Goal: Task Accomplishment & Management: Manage account settings

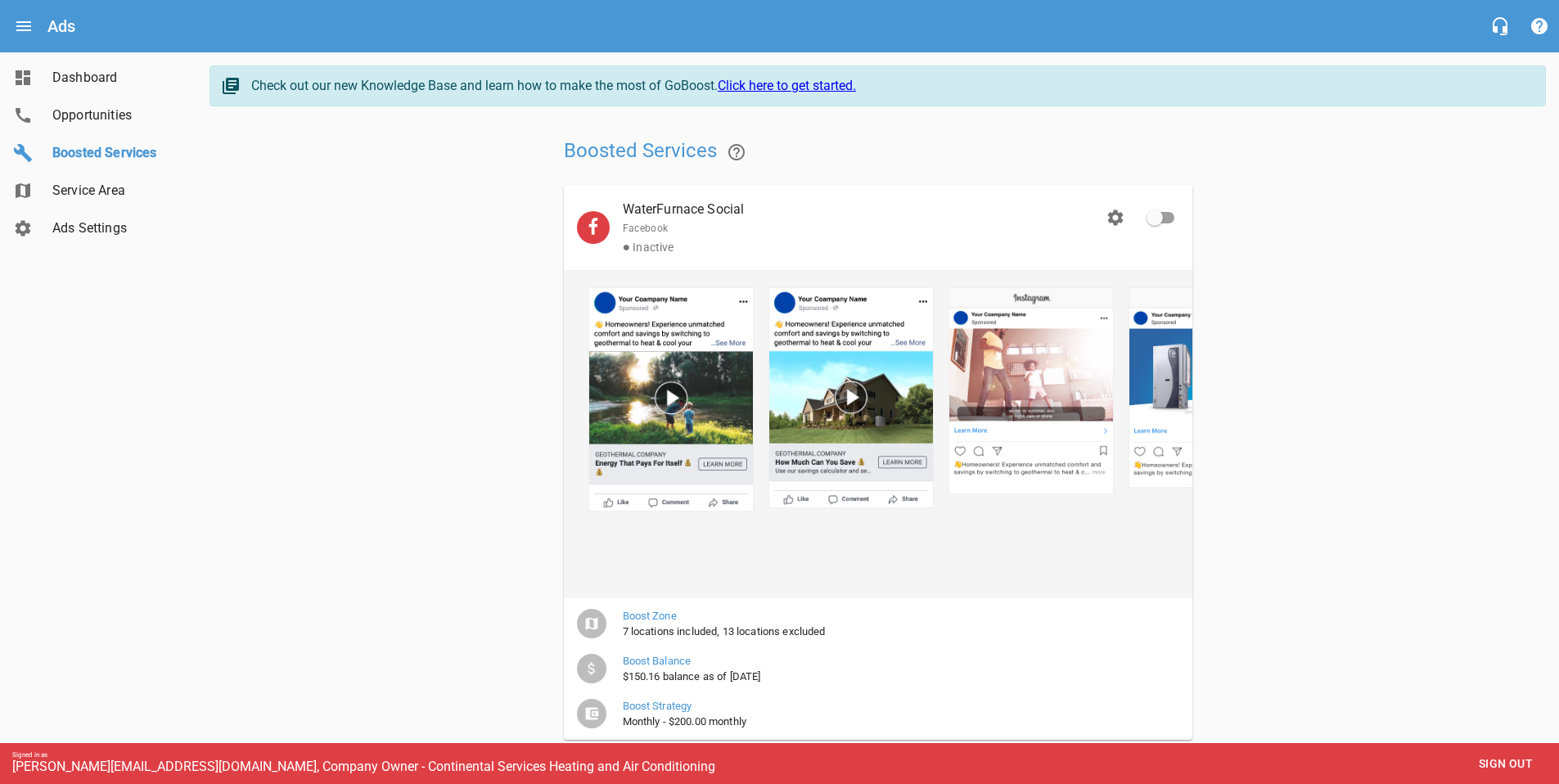
click at [127, 159] on span "Boosted Services" at bounding box center [115, 153] width 124 height 20
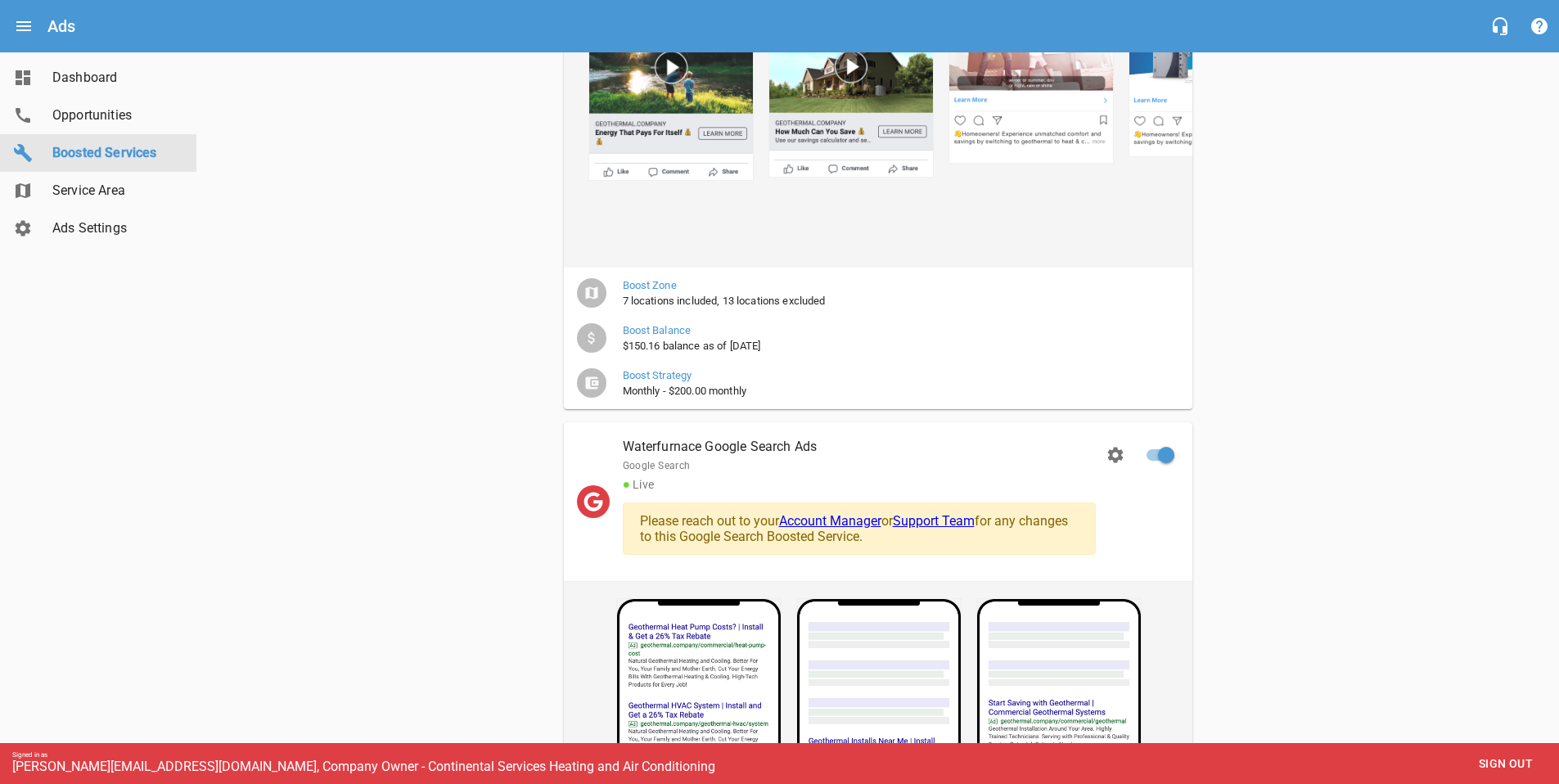
scroll to position [725, 0]
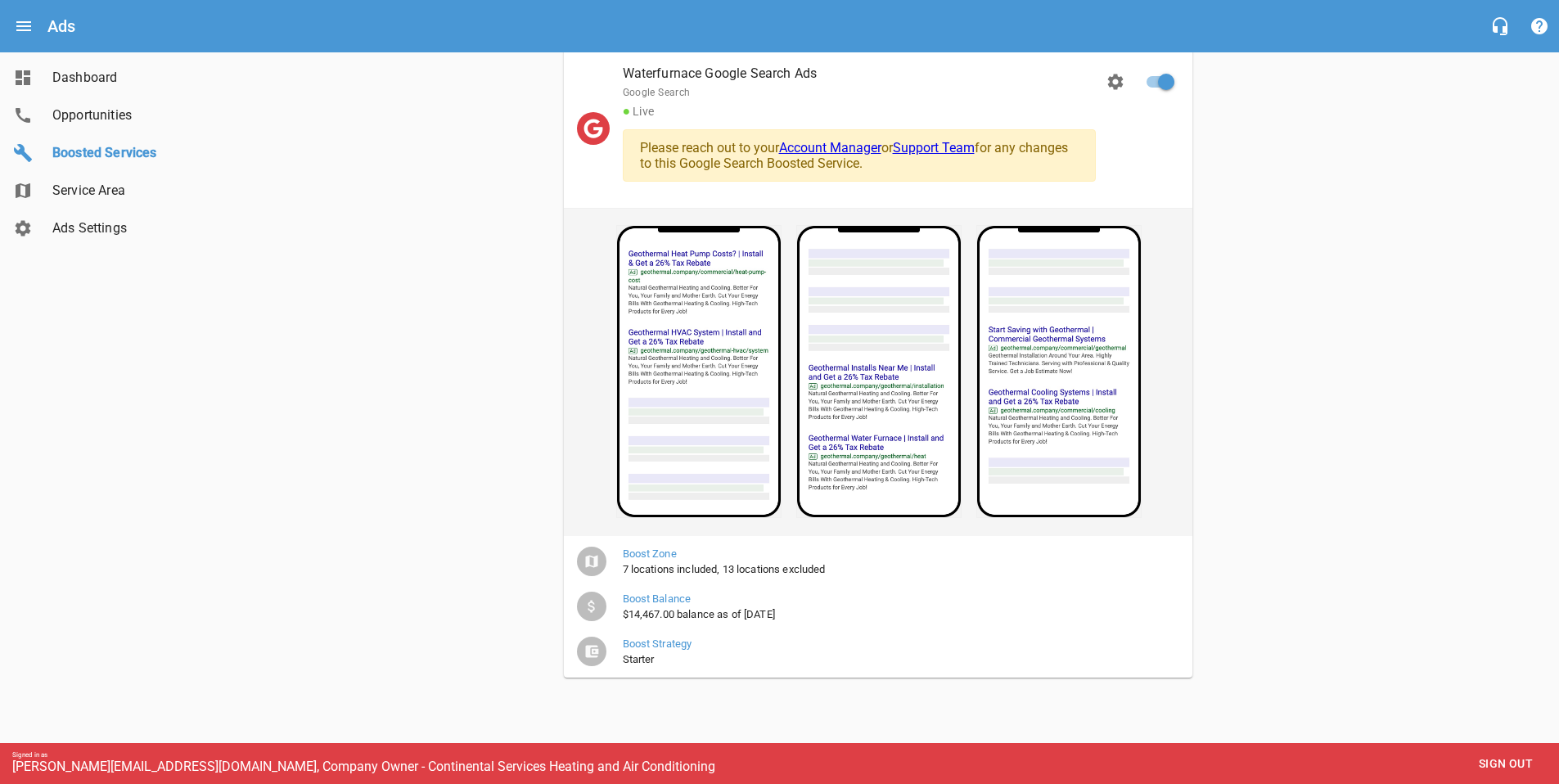
click at [705, 606] on span "Boost Balance" at bounding box center [894, 598] width 544 height 16
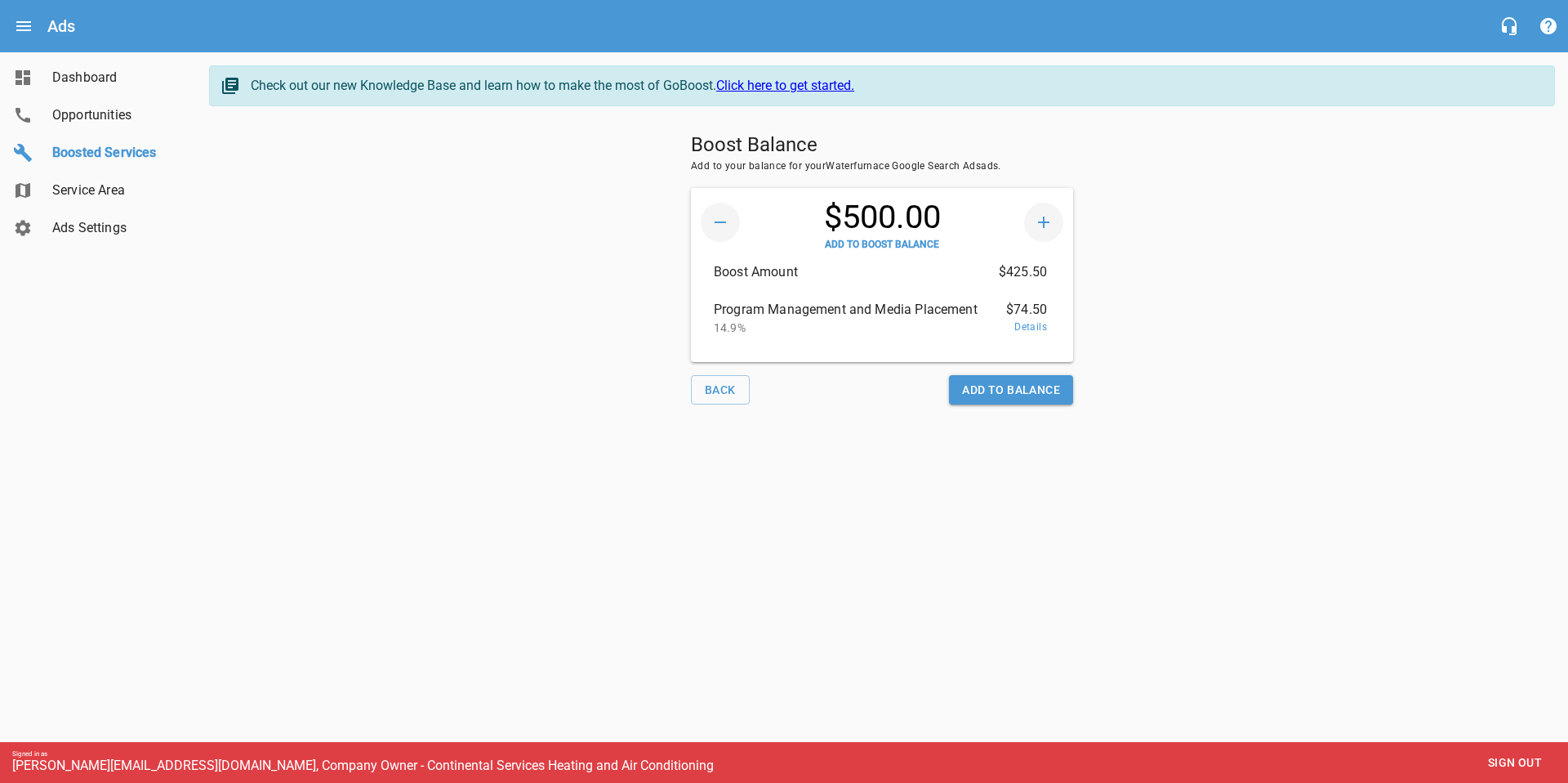
click at [977, 392] on span "Add To Balance" at bounding box center [1010, 389] width 98 height 20
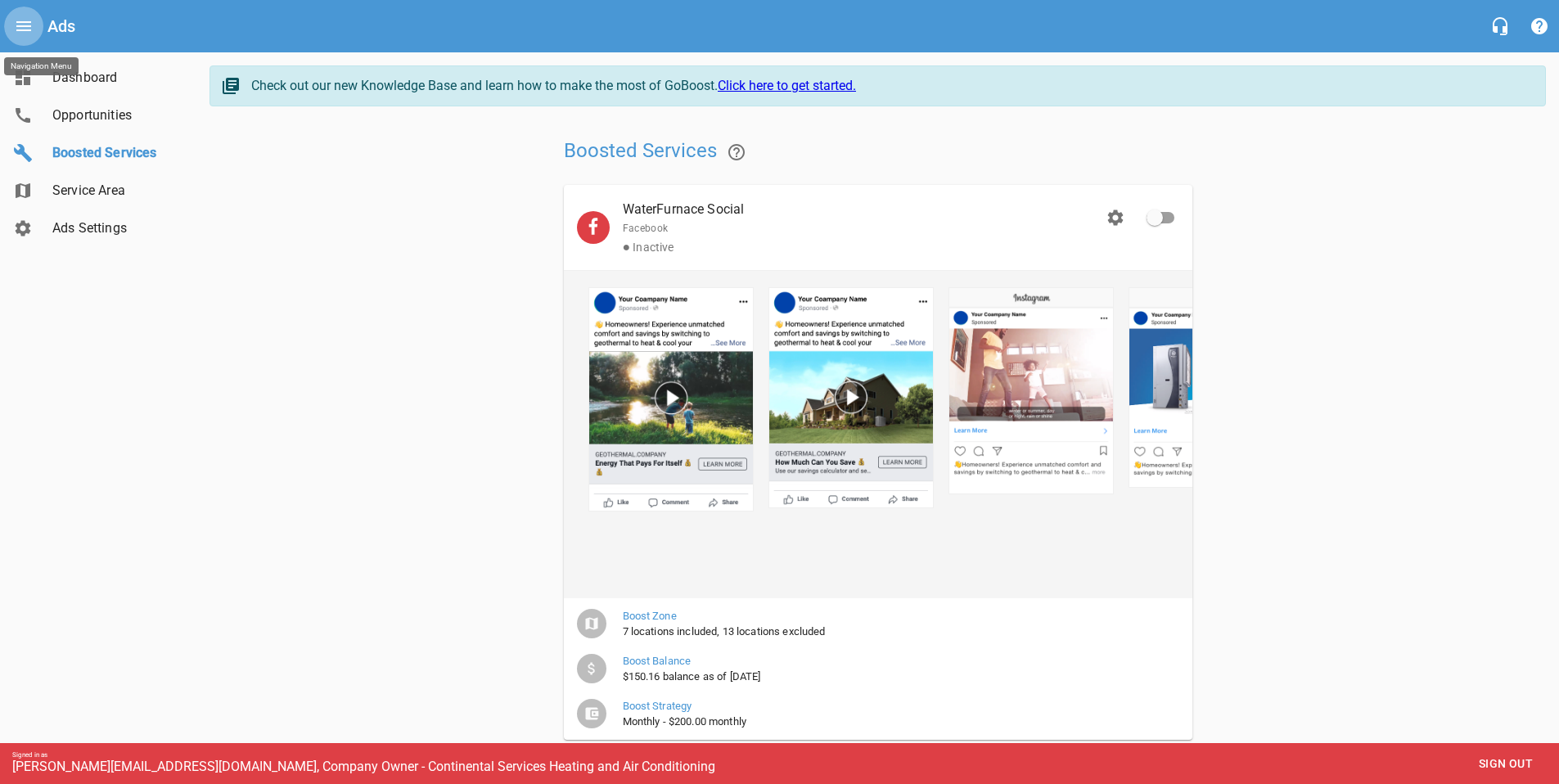
click at [31, 27] on icon "Open drawer" at bounding box center [24, 26] width 20 height 20
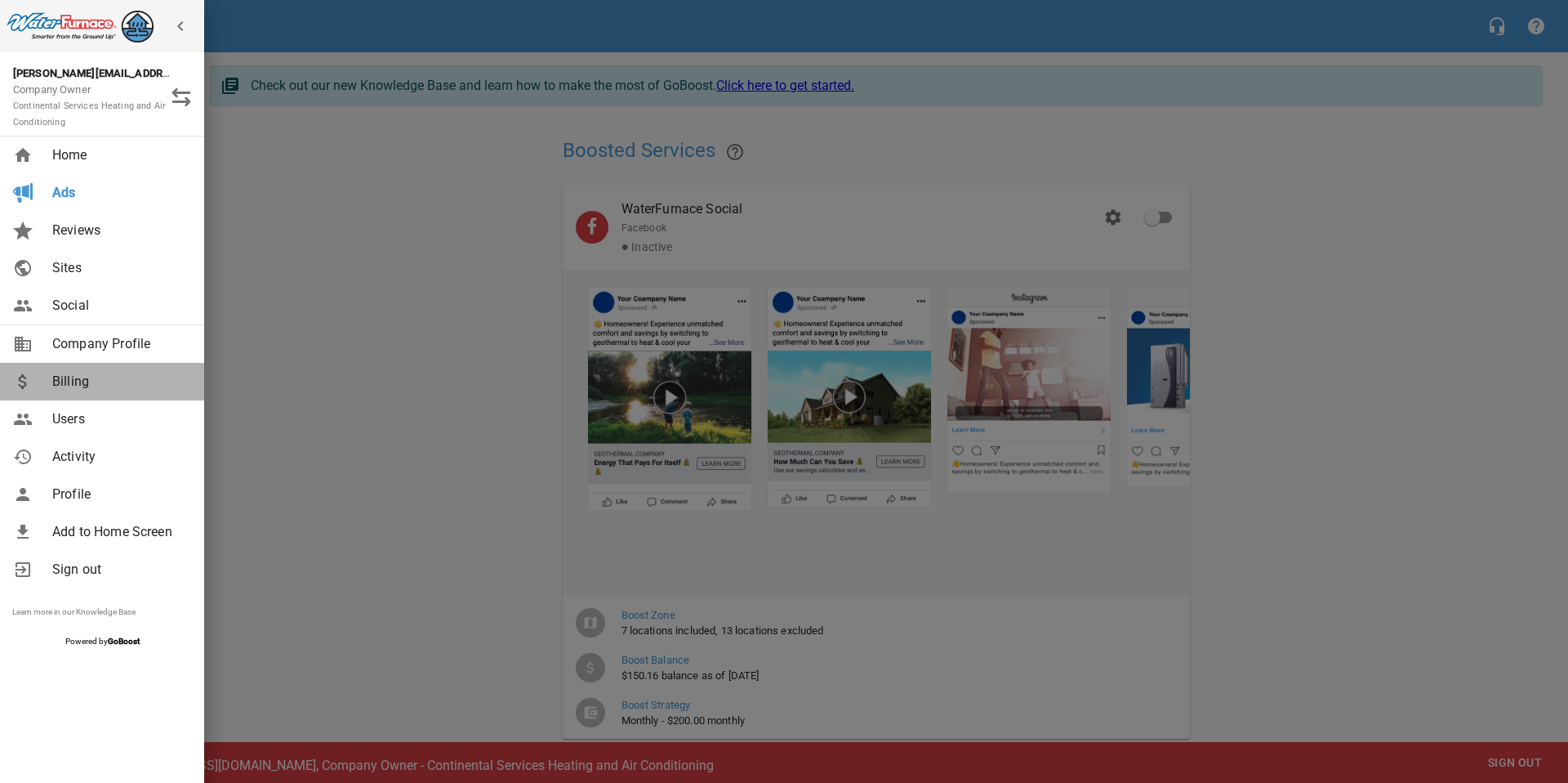
click at [94, 375] on span "Billing" at bounding box center [118, 381] width 132 height 20
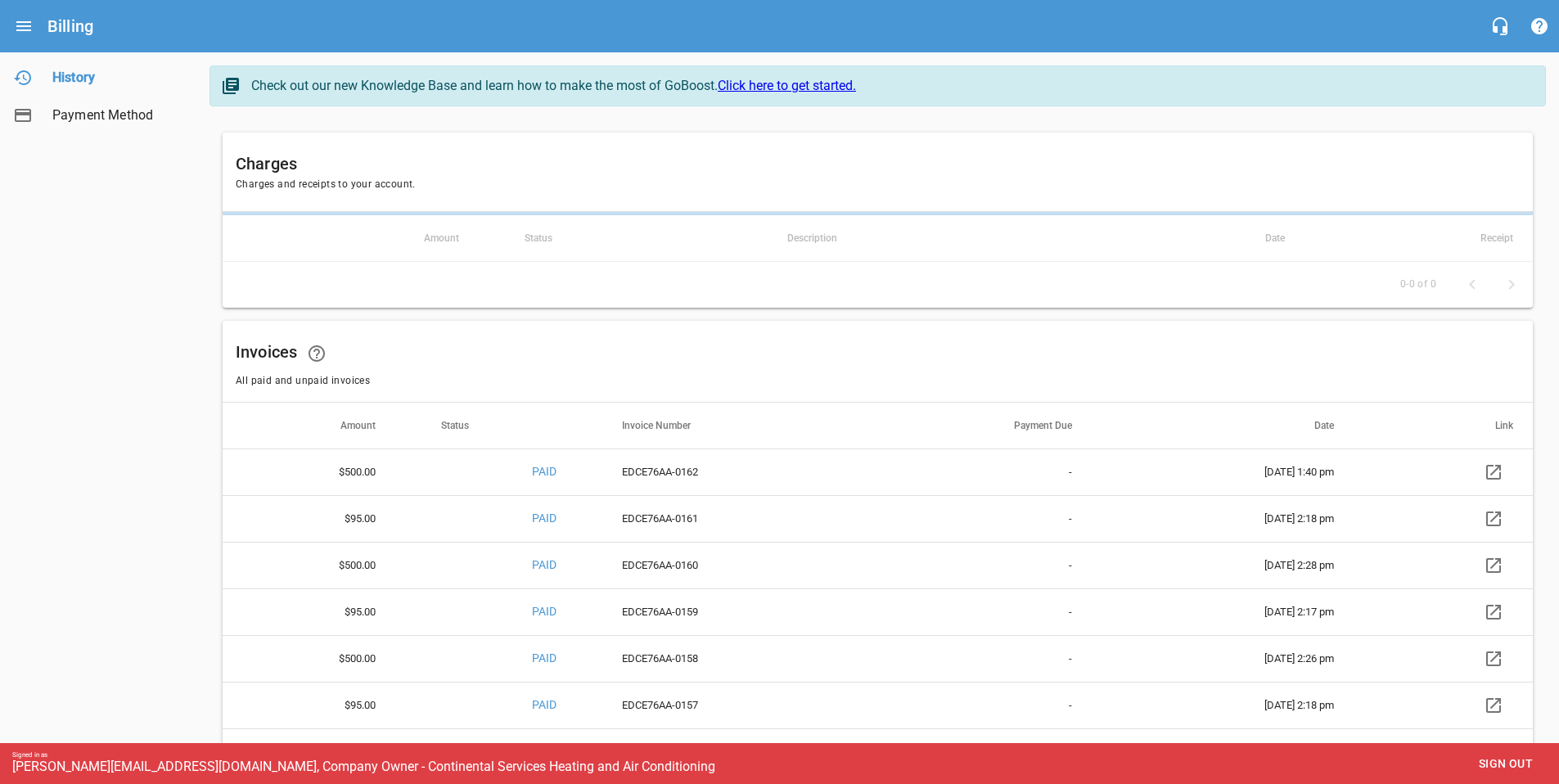
click at [1492, 755] on span "Sign out" at bounding box center [1506, 763] width 69 height 20
